Goal: Information Seeking & Learning: Learn about a topic

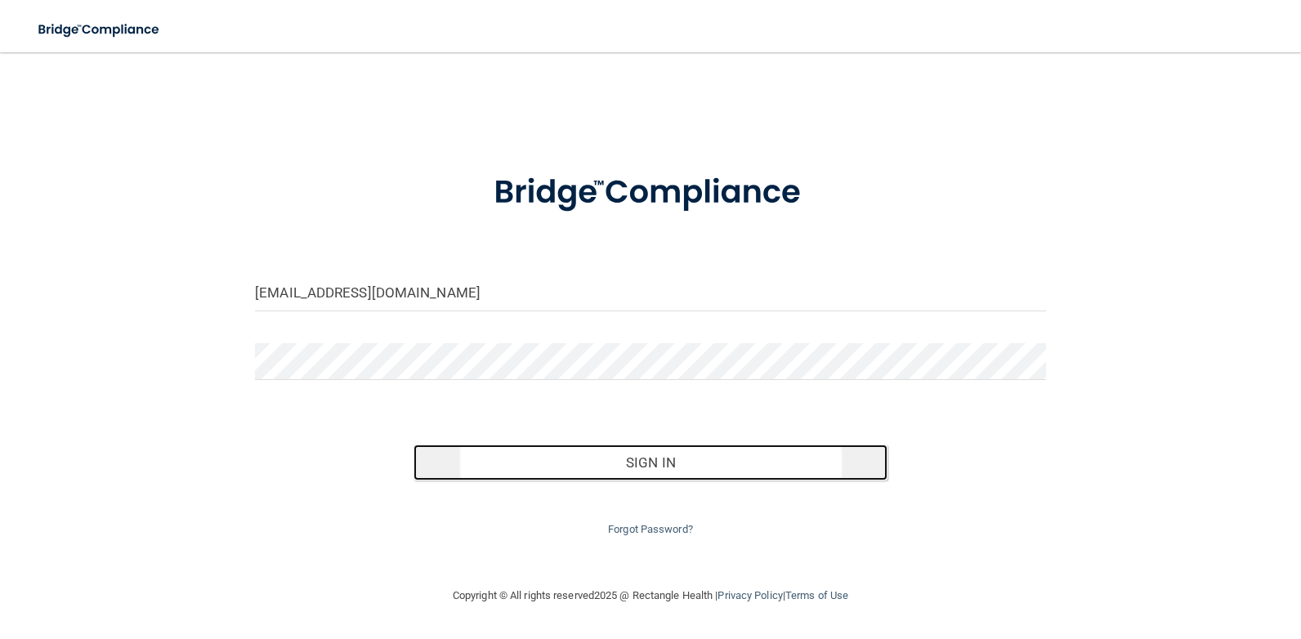
click at [759, 457] on button "Sign In" at bounding box center [651, 463] width 475 height 36
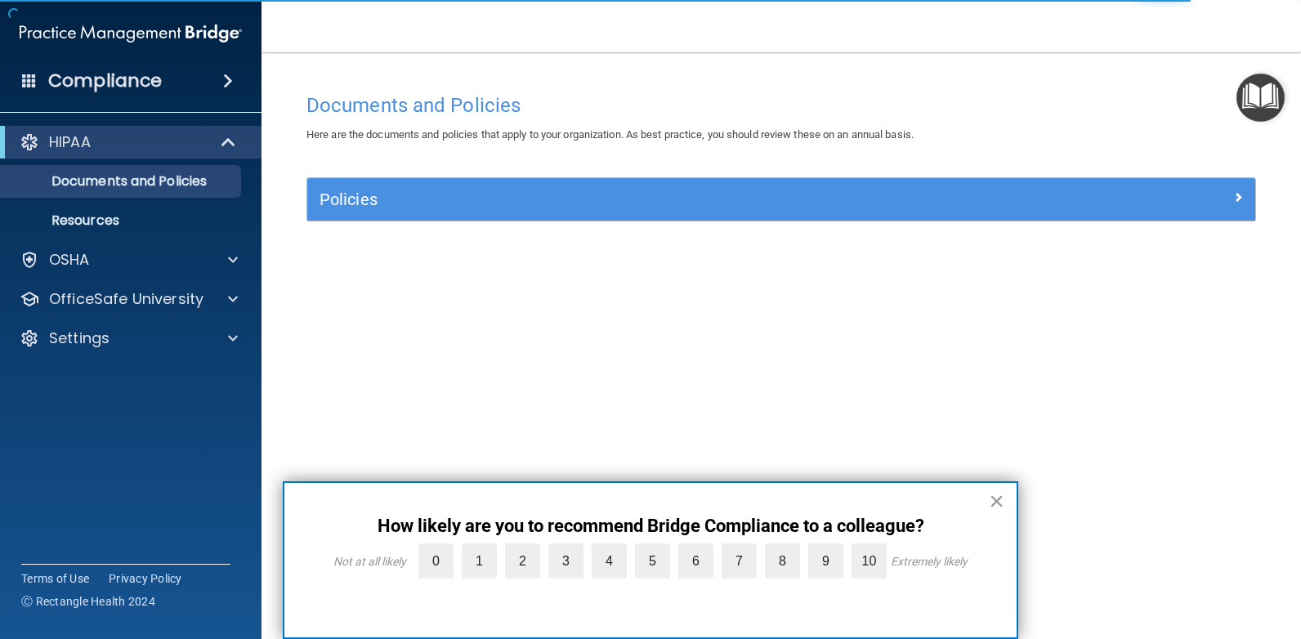
click at [999, 495] on button "×" at bounding box center [997, 501] width 16 height 26
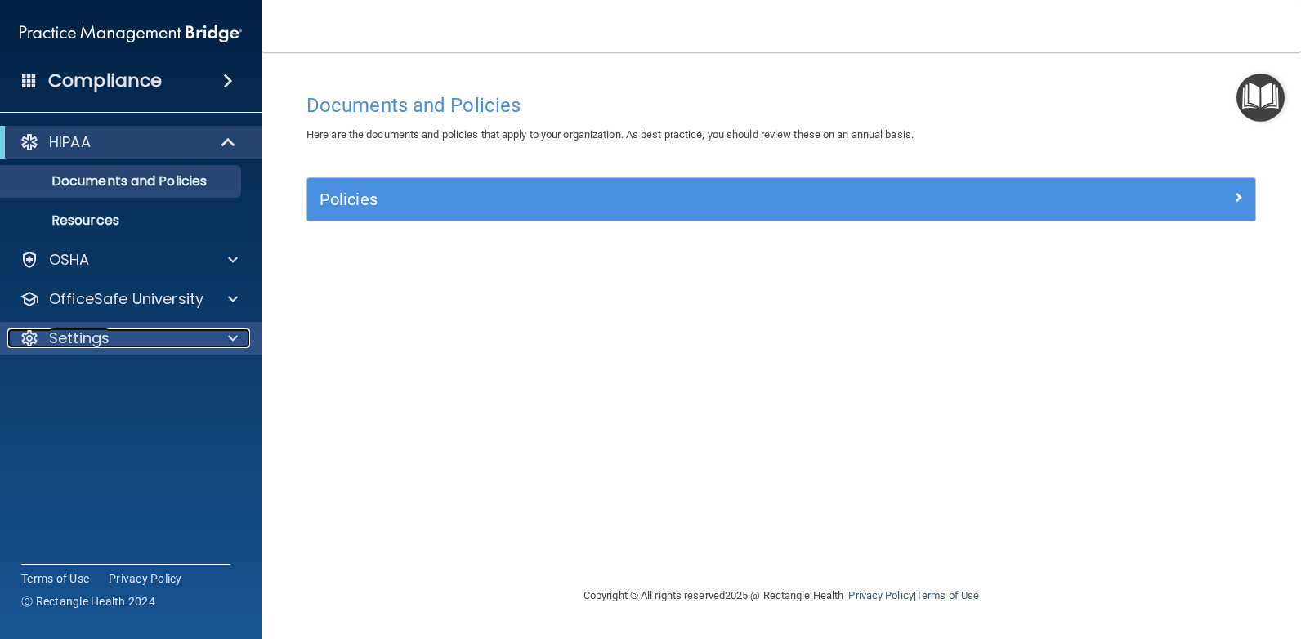
click at [235, 338] on span at bounding box center [233, 339] width 10 height 20
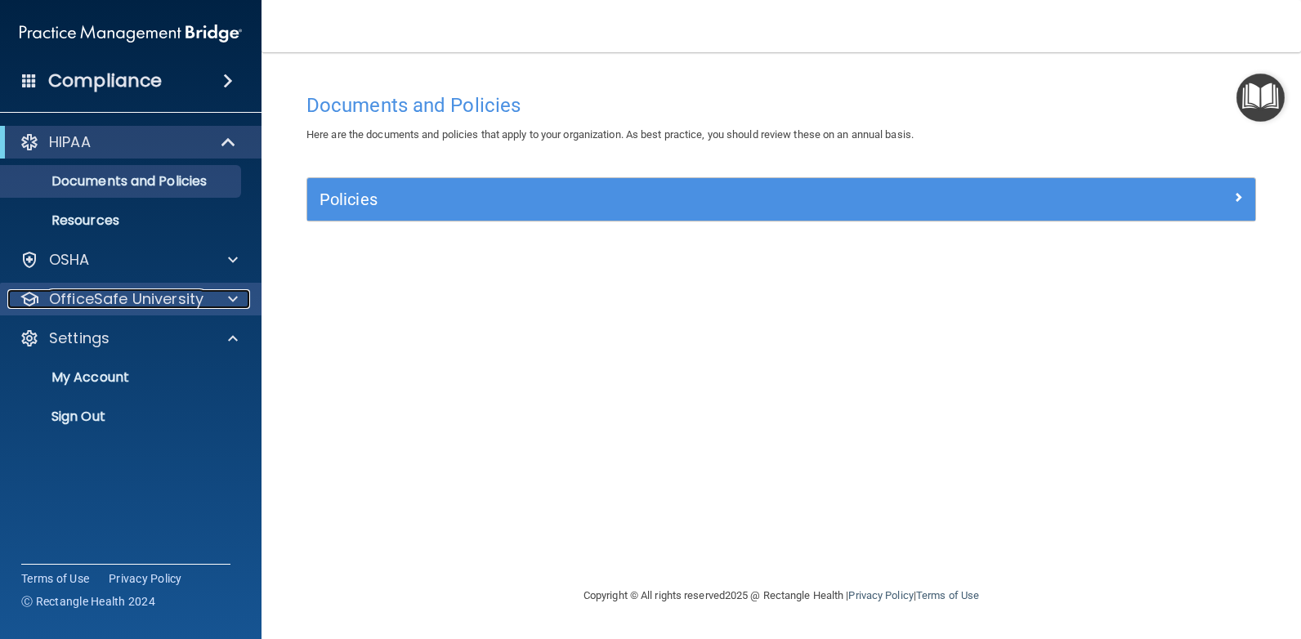
click at [234, 299] on span at bounding box center [233, 299] width 10 height 20
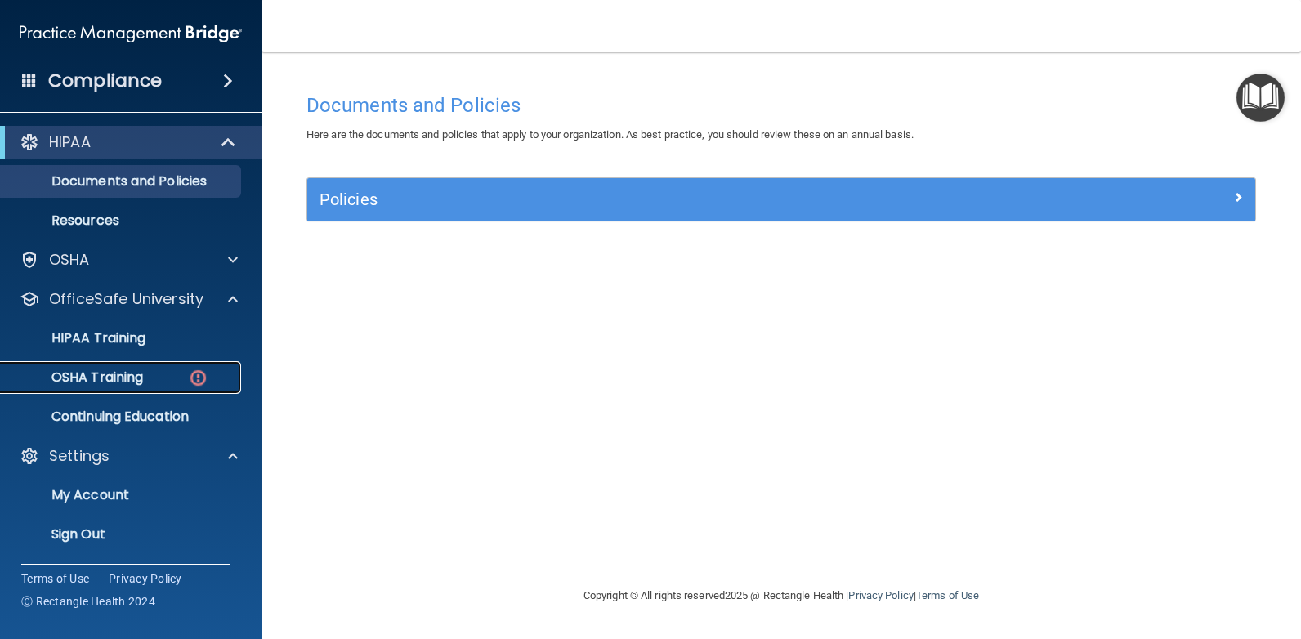
click at [123, 378] on p "OSHA Training" at bounding box center [77, 377] width 132 height 16
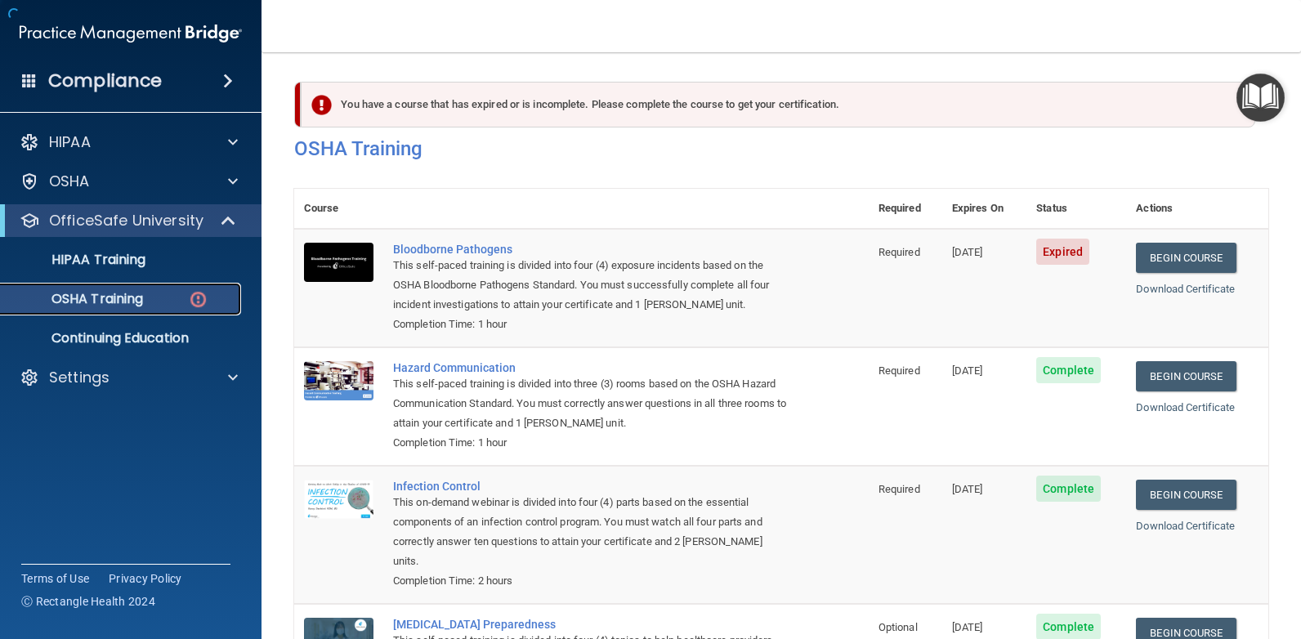
click at [160, 297] on div "OSHA Training" at bounding box center [122, 299] width 223 height 16
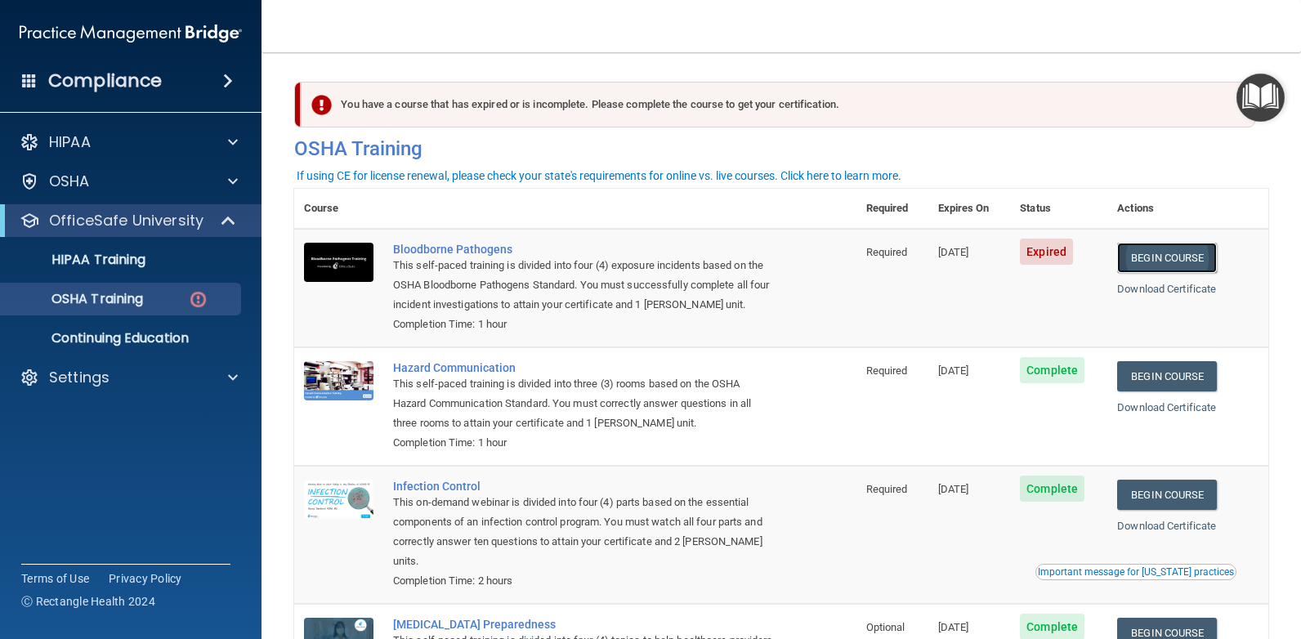
click at [1163, 250] on link "Begin Course" at bounding box center [1167, 258] width 100 height 30
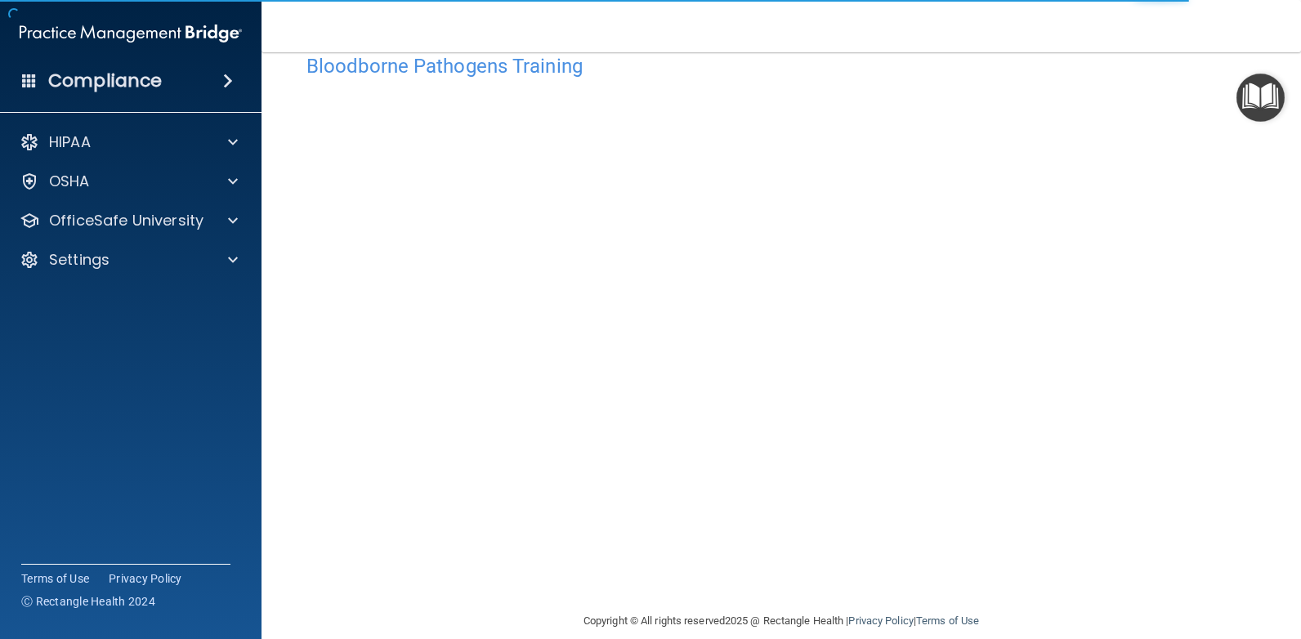
scroll to position [60, 0]
